Goal: Transaction & Acquisition: Purchase product/service

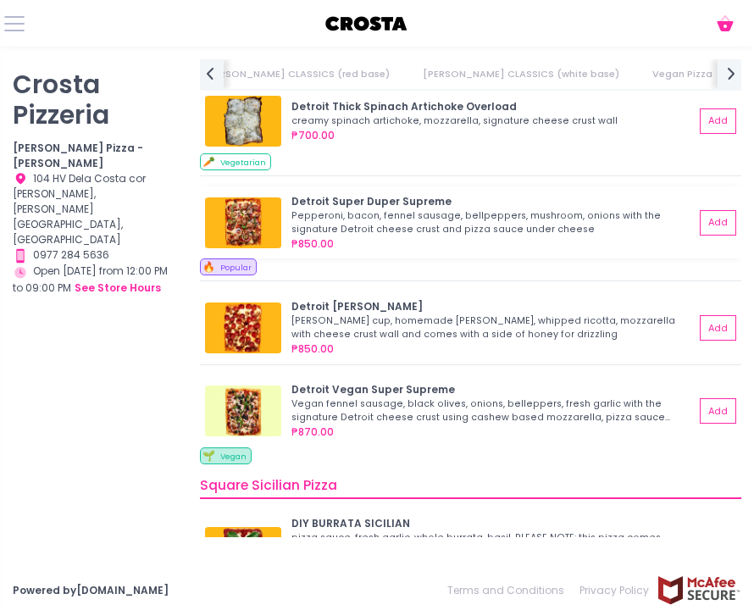
click at [532, 210] on div "Pepperoni, bacon, fennel sausage, bellpeppers, mushroom, onions with the signat…" at bounding box center [491, 222] width 398 height 27
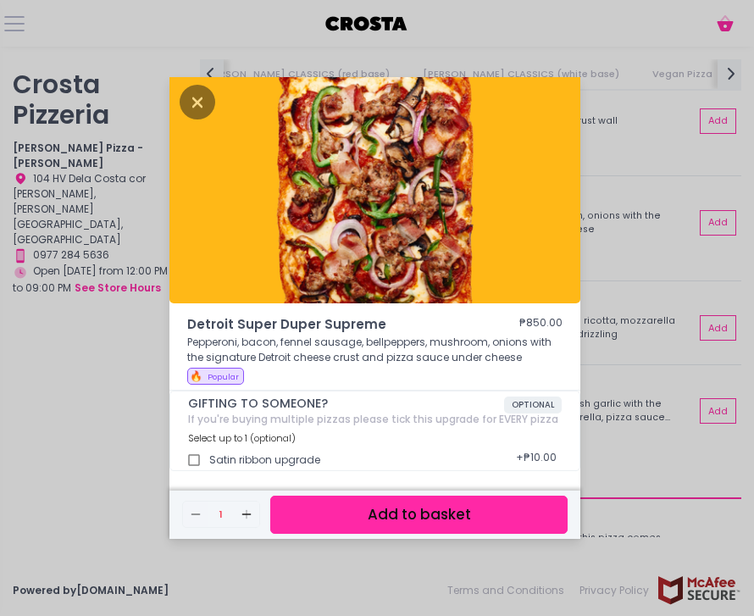
click at [479, 496] on button "Add to basket" at bounding box center [418, 515] width 297 height 38
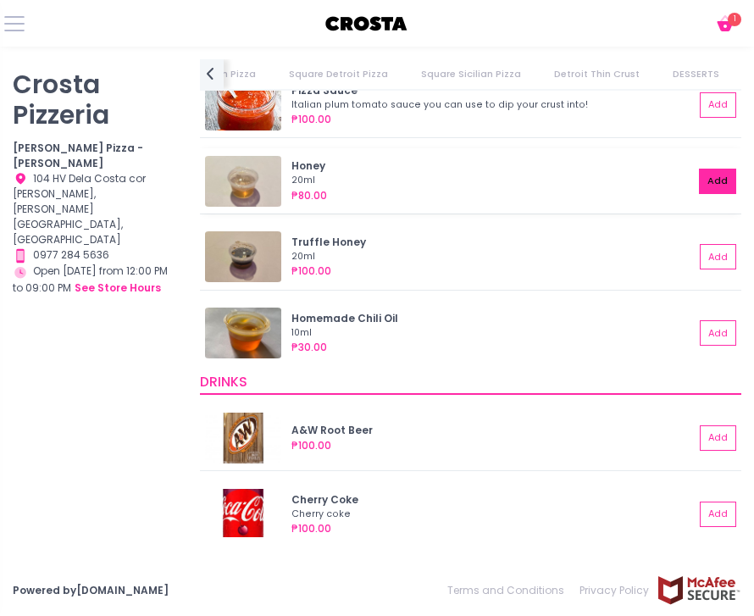
click at [724, 171] on button "Add" at bounding box center [717, 181] width 37 height 25
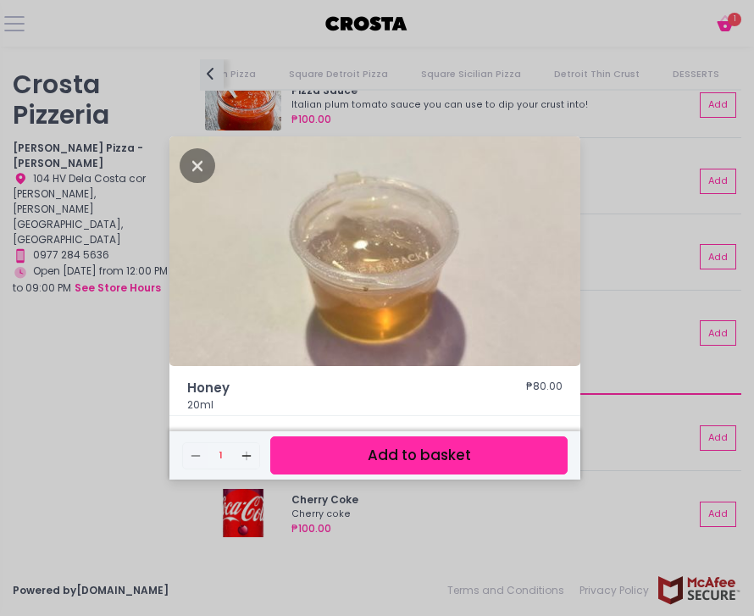
click at [535, 475] on button "Add to basket" at bounding box center [418, 455] width 297 height 38
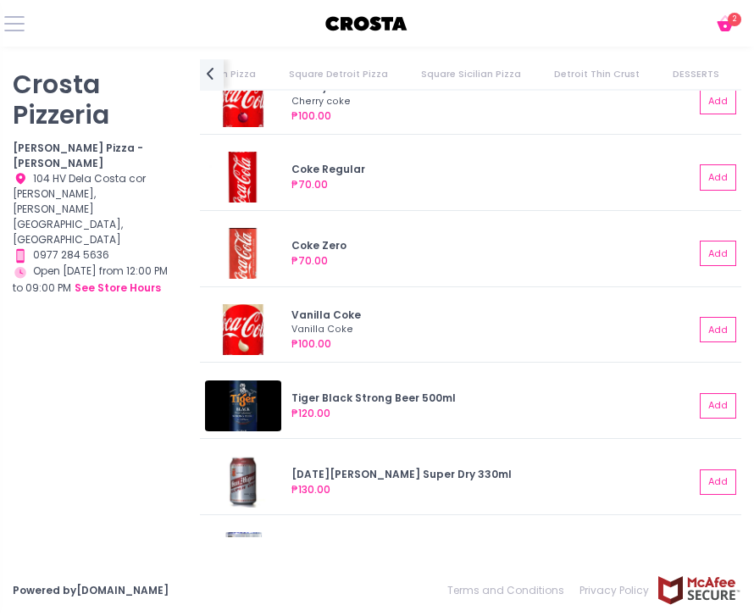
click at [726, 21] on icon at bounding box center [725, 26] width 16 height 10
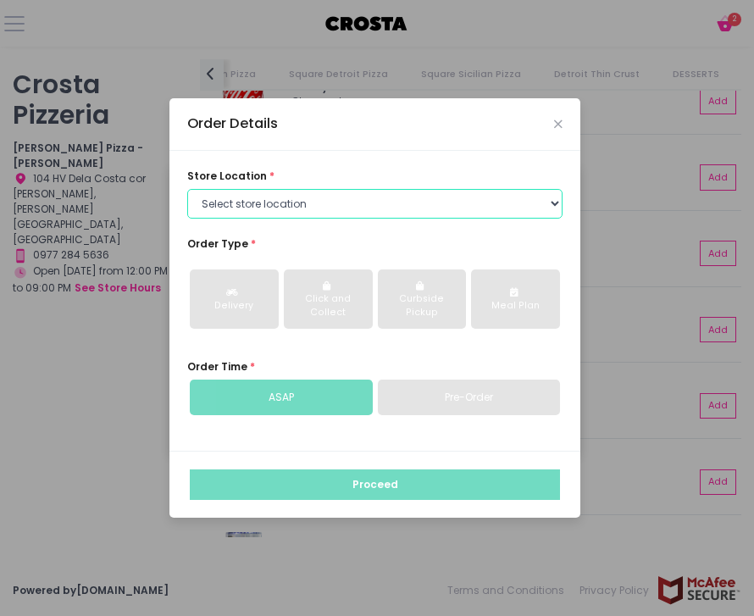
click at [341, 220] on select "Select store location [PERSON_NAME] Pizza - [PERSON_NAME] Pizza - [GEOGRAPHIC_D…" at bounding box center [374, 204] width 375 height 31
select select "5fabb2e53664a8677beaeb89"
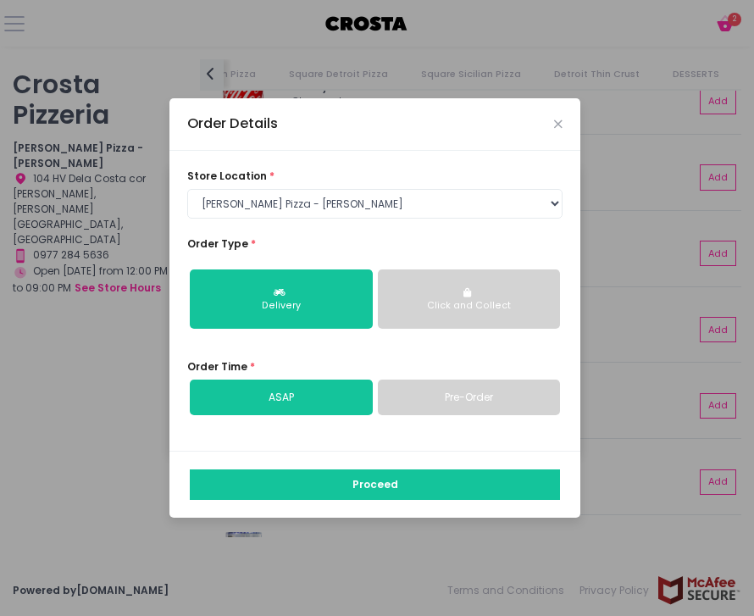
click at [481, 329] on button "Click and Collect" at bounding box center [469, 299] width 183 height 59
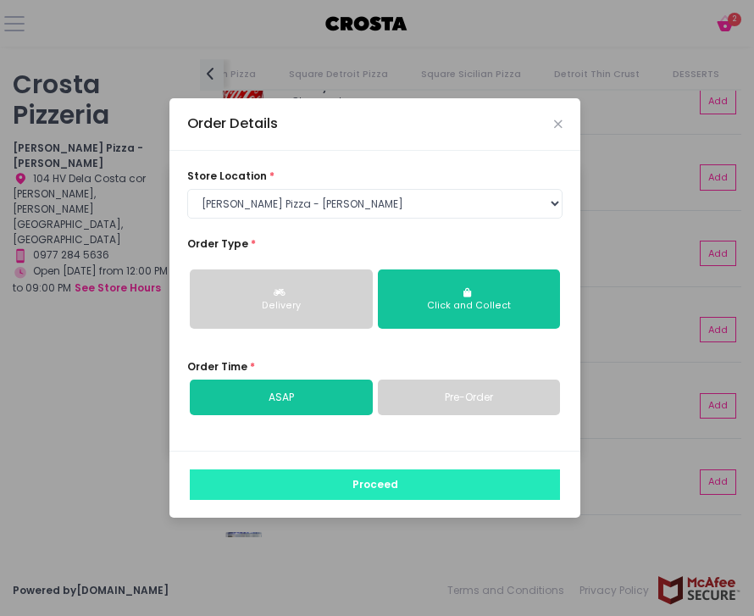
click at [421, 500] on button "Proceed" at bounding box center [375, 485] width 370 height 31
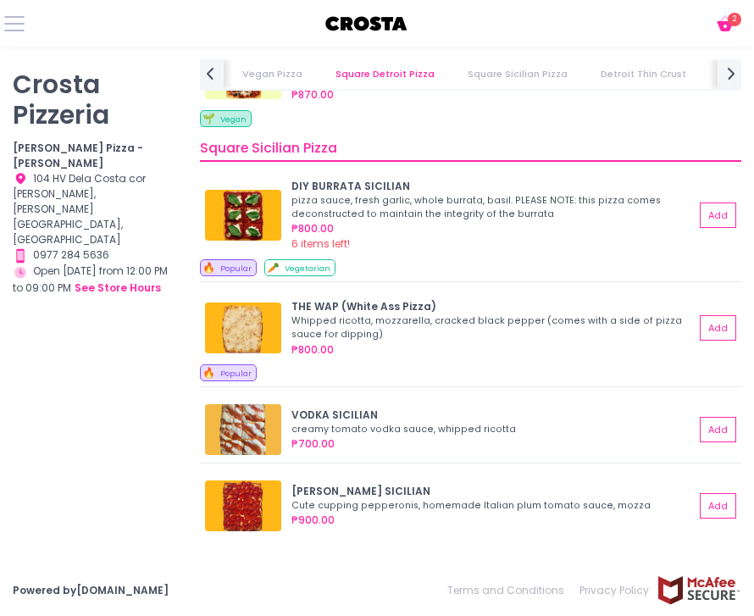
scroll to position [0, 566]
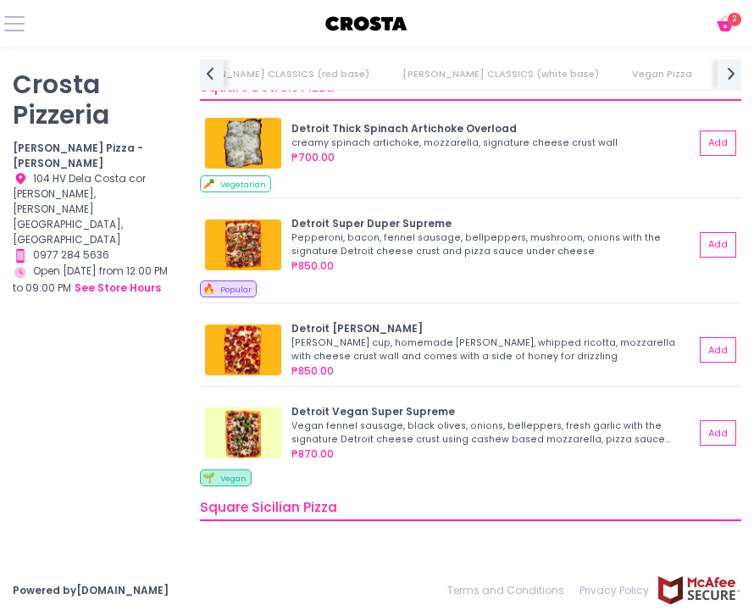
click at [729, 28] on icon at bounding box center [725, 26] width 16 height 10
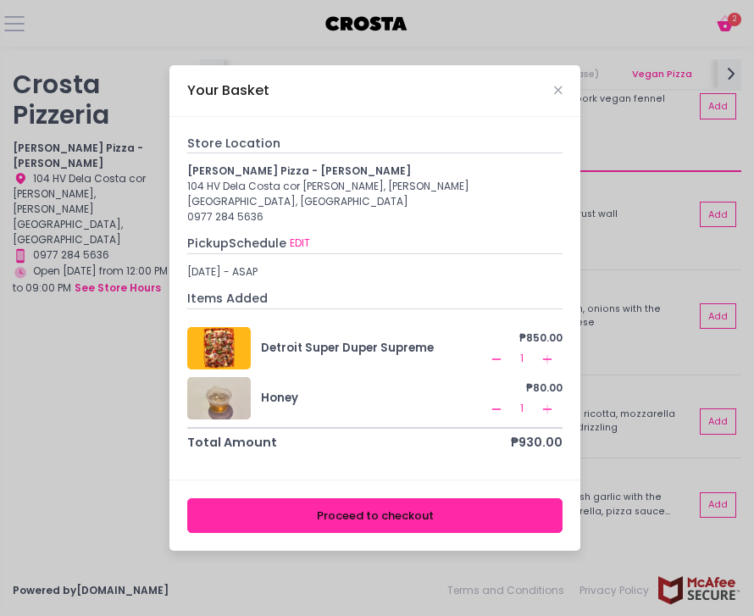
scroll to position [1448, 0]
click at [520, 533] on button "Proceed to checkout" at bounding box center [374, 515] width 375 height 35
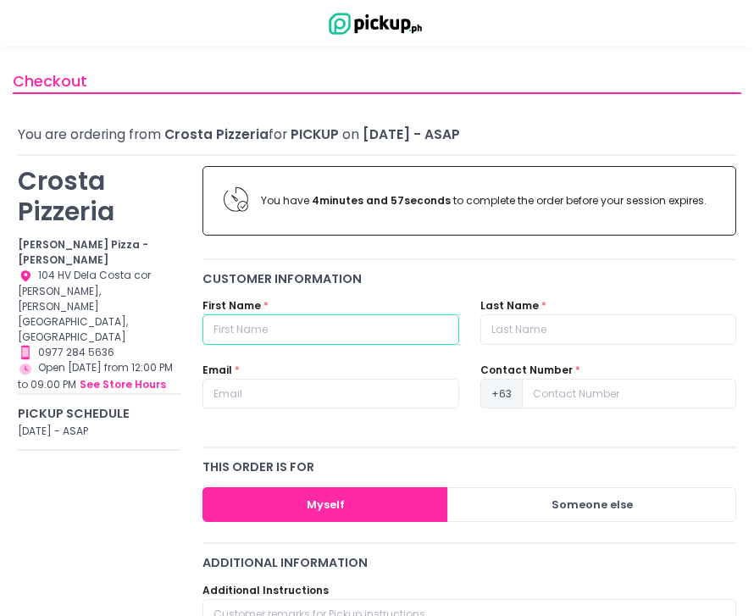
click at [307, 320] on input "text" at bounding box center [331, 329] width 256 height 31
type input "[PERSON_NAME]"
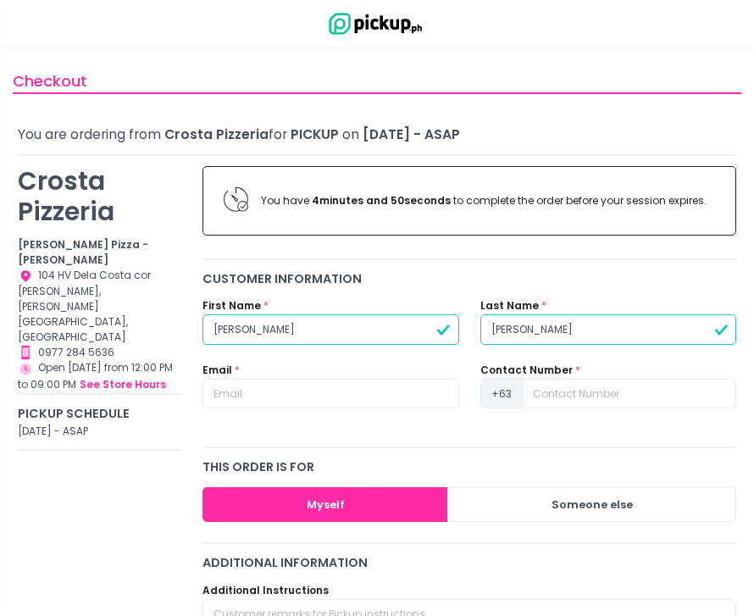
type input "[PERSON_NAME]"
click at [294, 396] on input "text" at bounding box center [331, 394] width 256 height 31
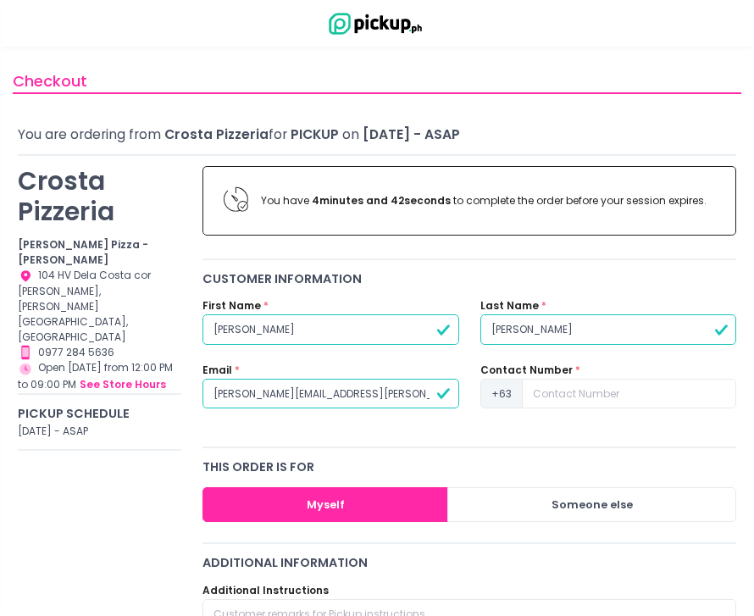
type input "[PERSON_NAME][EMAIL_ADDRESS][PERSON_NAME][DOMAIN_NAME]"
click at [577, 384] on input at bounding box center [629, 394] width 214 height 31
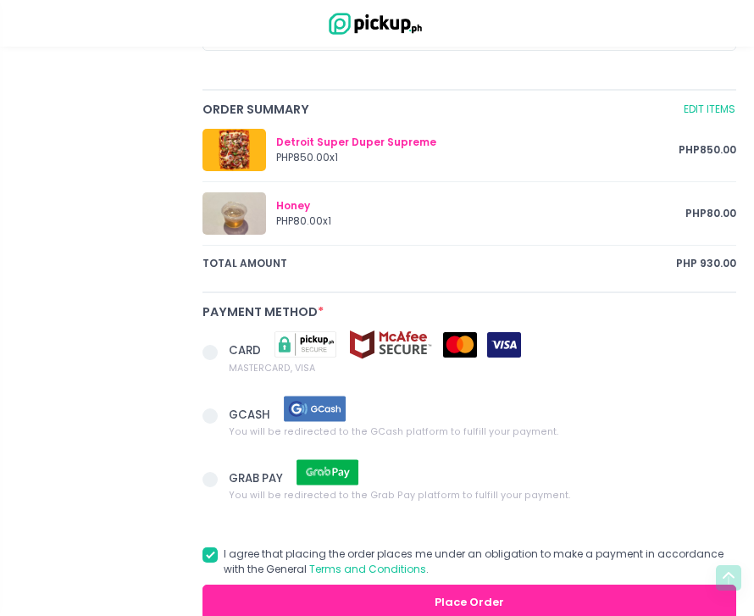
scroll to position [777, 0]
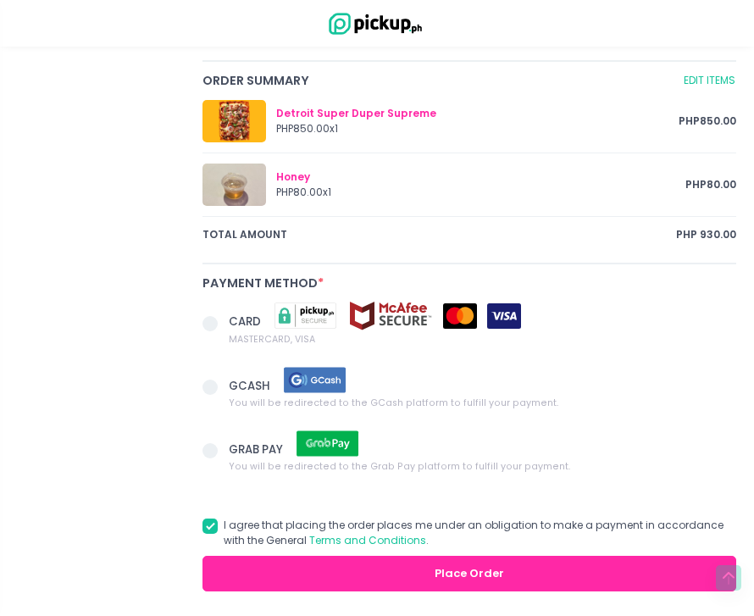
type input "9778149272"
click at [219, 384] on span at bounding box center [216, 387] width 26 height 21
click at [224, 384] on input "GCASH You will be redirected to the GCash platform to fulfill your payment." at bounding box center [229, 384] width 11 height 11
click at [614, 564] on button "Place Order" at bounding box center [470, 573] width 534 height 35
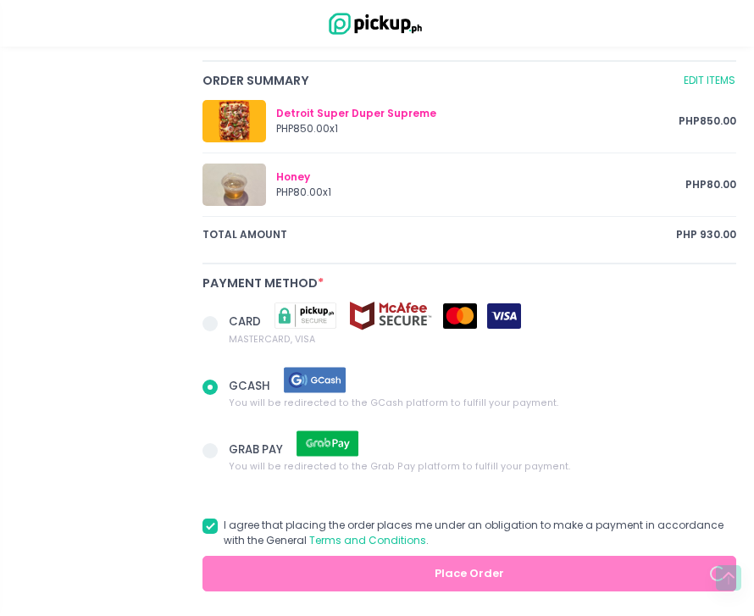
radio input "true"
